Goal: Task Accomplishment & Management: Use online tool/utility

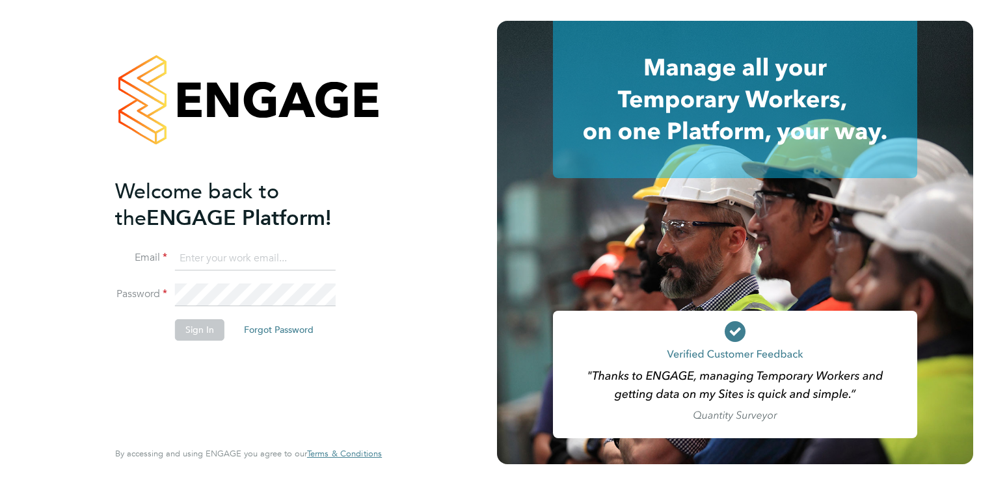
type input "dale.wilson@madigangill.co.uk"
click at [206, 334] on button "Sign In" at bounding box center [199, 330] width 49 height 21
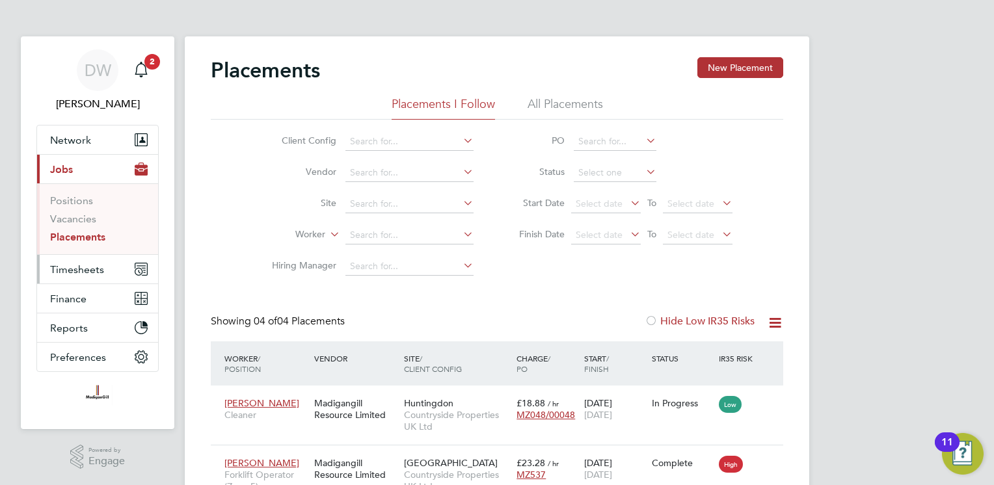
click at [78, 267] on span "Timesheets" at bounding box center [77, 270] width 54 height 12
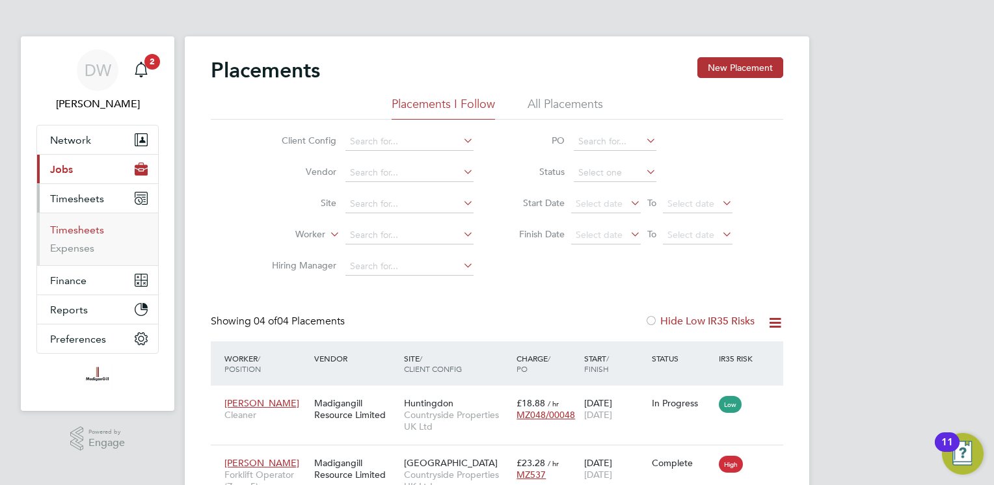
click at [90, 225] on link "Timesheets" at bounding box center [77, 230] width 54 height 12
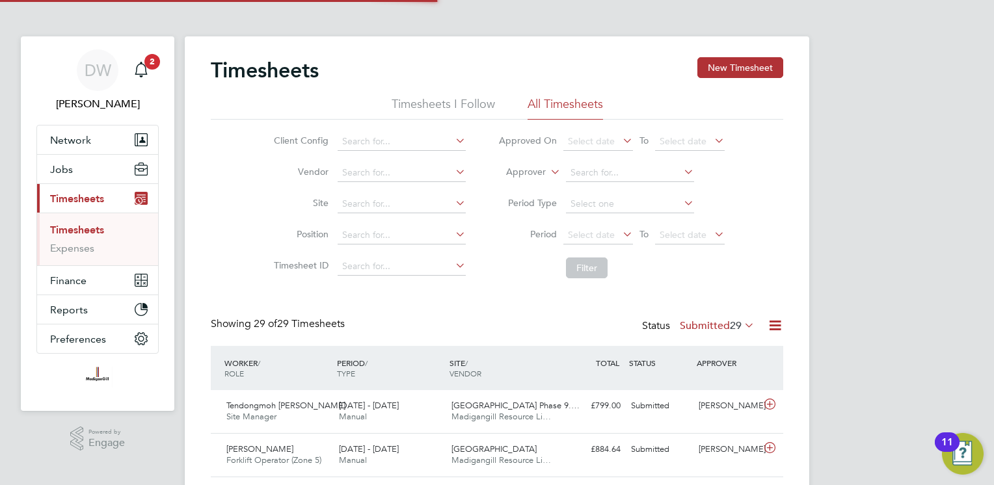
scroll to position [33, 113]
